Goal: Transaction & Acquisition: Purchase product/service

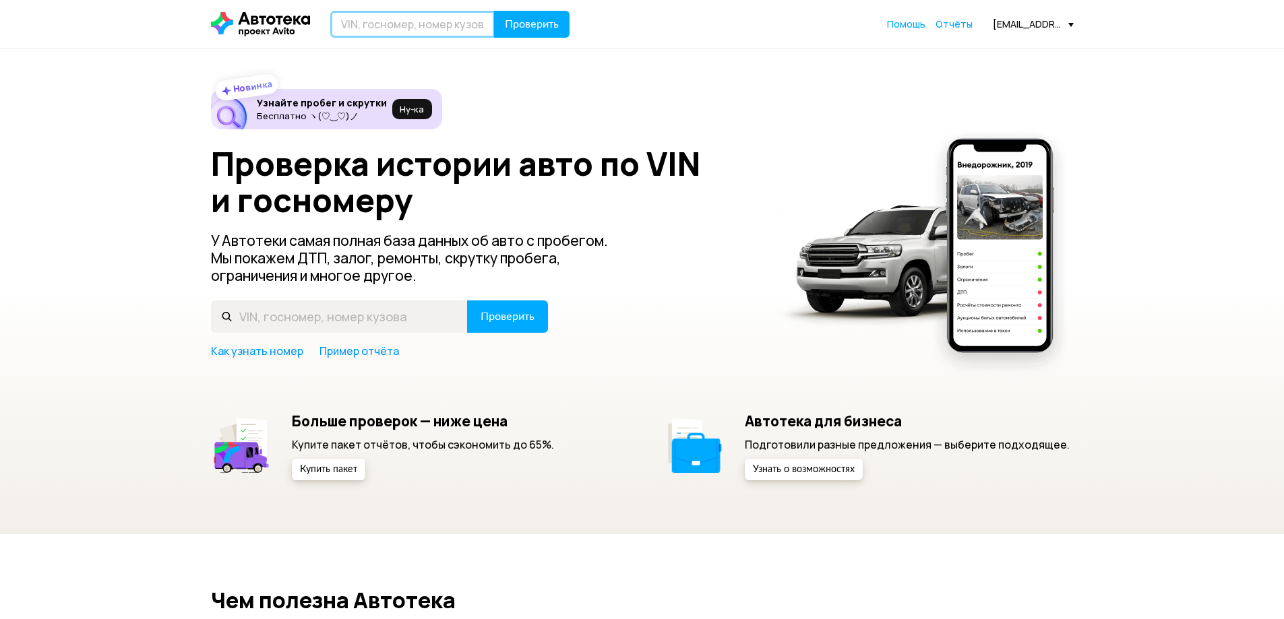
drag, startPoint x: 0, startPoint y: 0, endPoint x: 414, endPoint y: 25, distance: 415.1
click at [414, 25] on input "text" at bounding box center [412, 24] width 164 height 27
paste input "[US_VEHICLE_IDENTIFICATION_NUMBER]"
type input "[US_VEHICLE_IDENTIFICATION_NUMBER]"
click at [529, 20] on span "Проверить" at bounding box center [532, 24] width 54 height 11
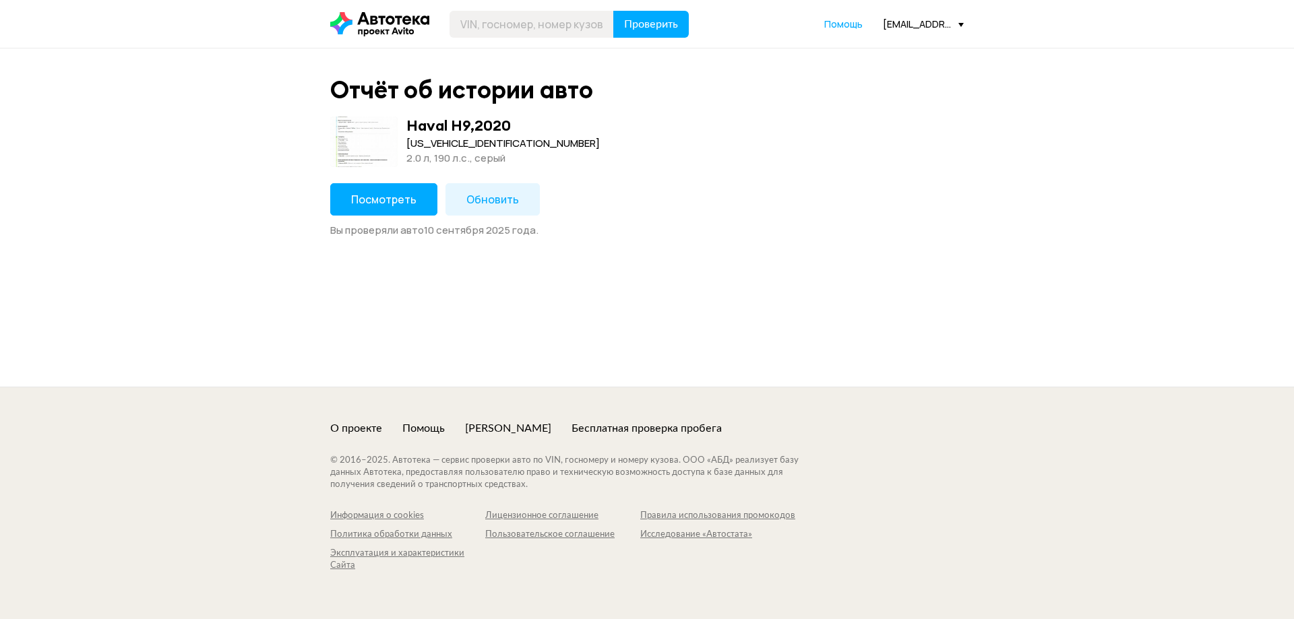
click at [385, 189] on button "Посмотреть" at bounding box center [383, 199] width 107 height 32
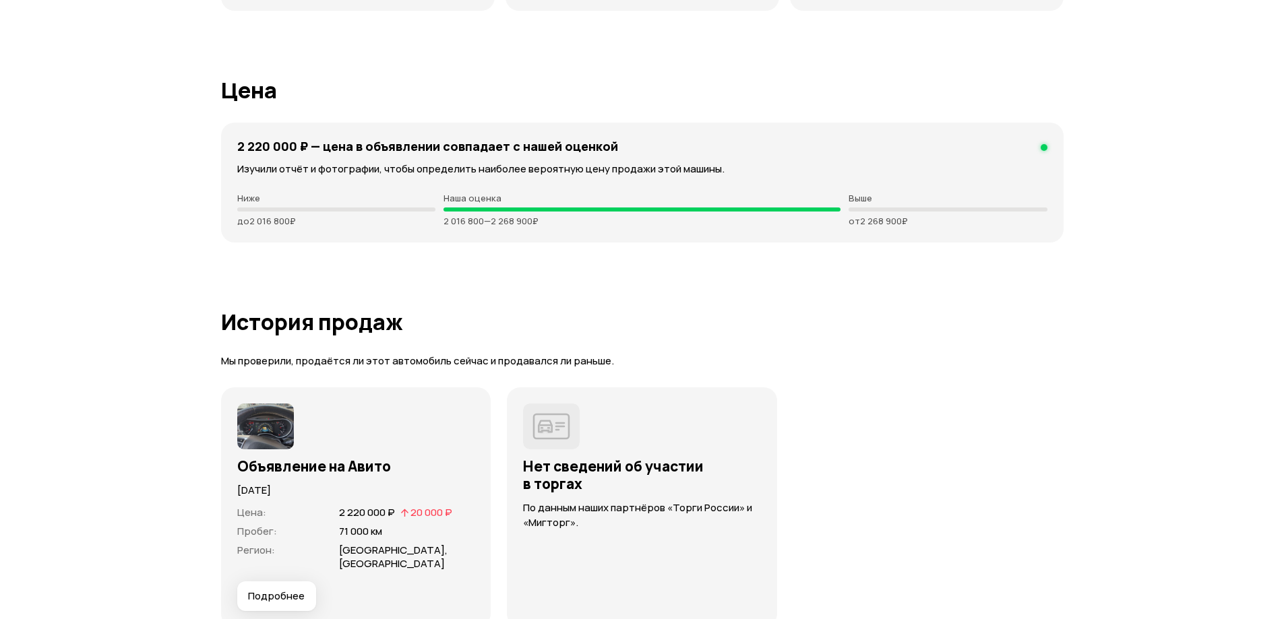
scroll to position [3369, 0]
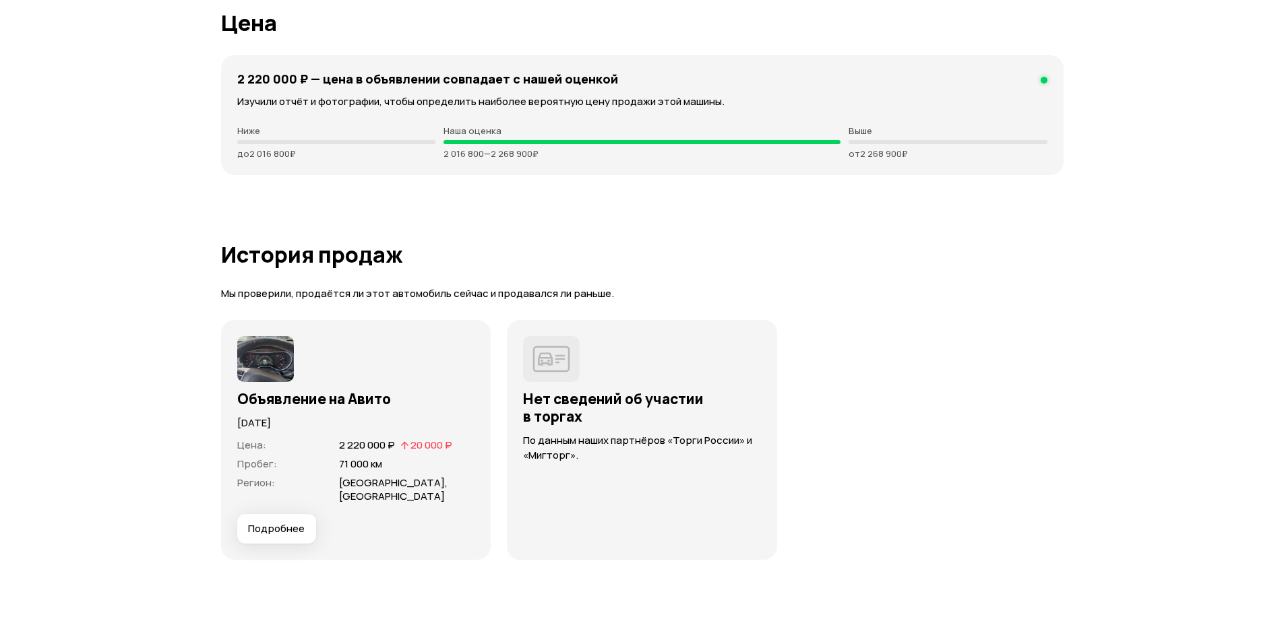
click at [278, 522] on button "Подробнее" at bounding box center [276, 529] width 79 height 30
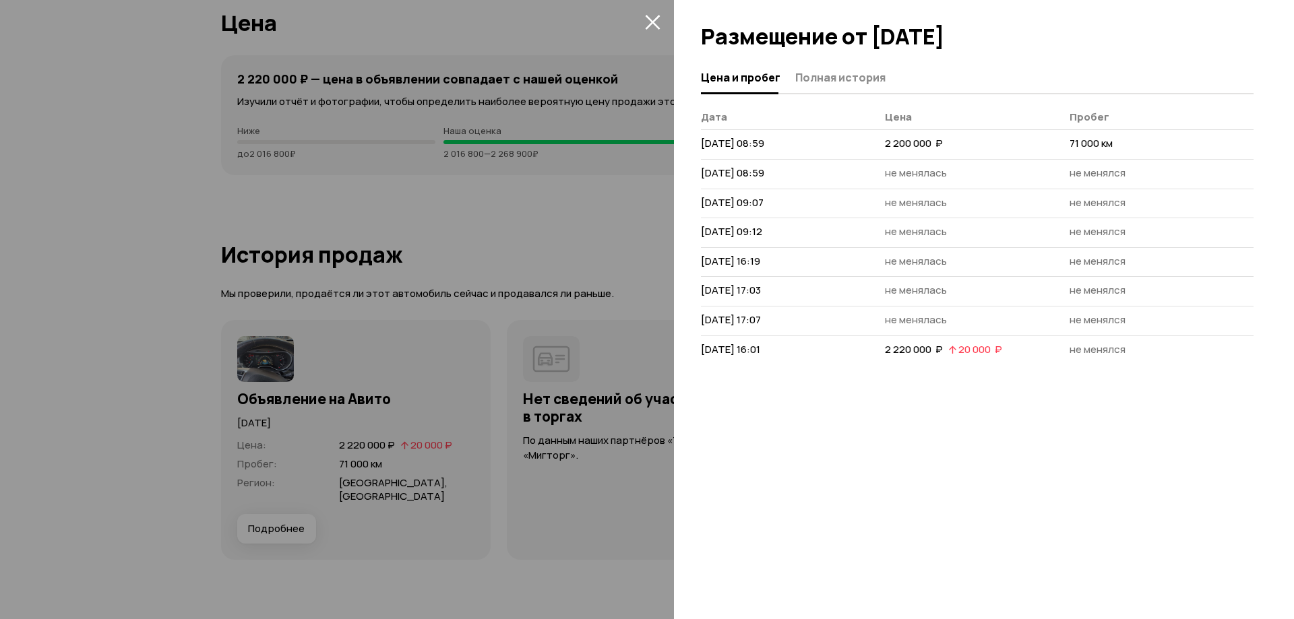
click at [650, 23] on icon "закрыть" at bounding box center [652, 21] width 15 height 15
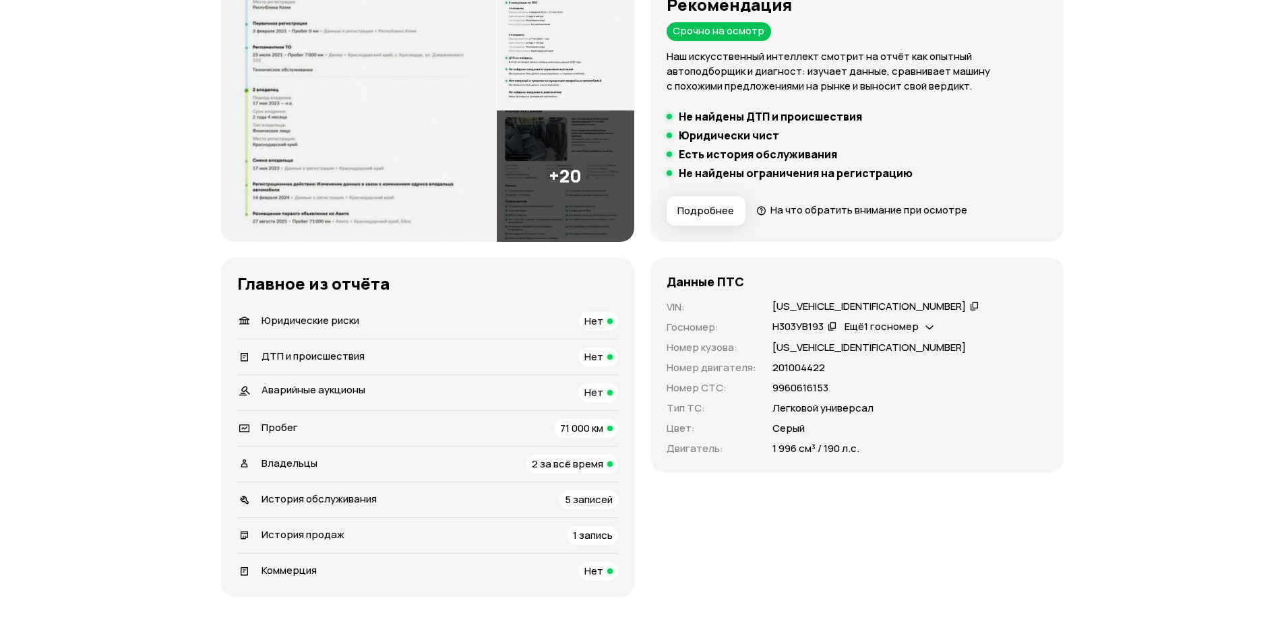
scroll to position [0, 0]
